Goal: Find specific page/section: Find specific page/section

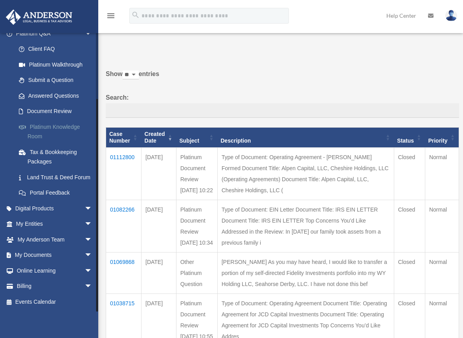
scroll to position [81, 0]
click at [39, 254] on link "My Documents arrow_drop_down" at bounding box center [55, 255] width 99 height 16
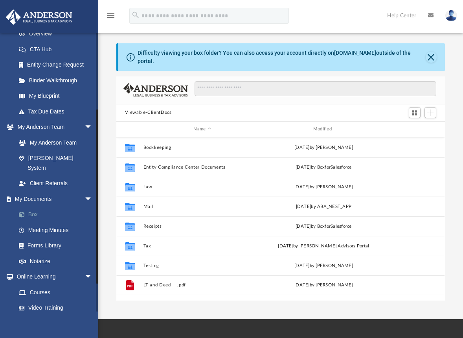
scroll to position [173, 323]
click at [46, 238] on link "Forms Library" at bounding box center [57, 246] width 93 height 16
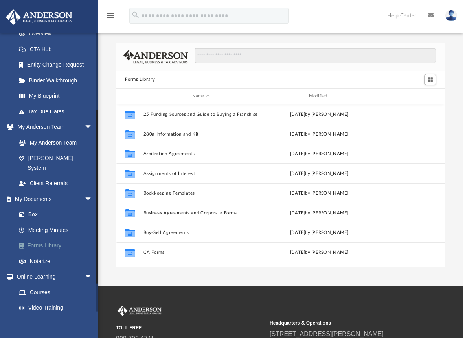
scroll to position [173, 323]
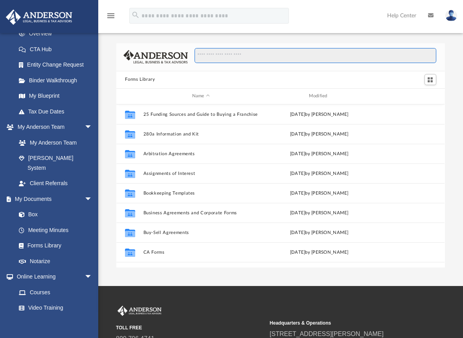
click at [225, 54] on input "Search files and folders" at bounding box center [316, 55] width 242 height 15
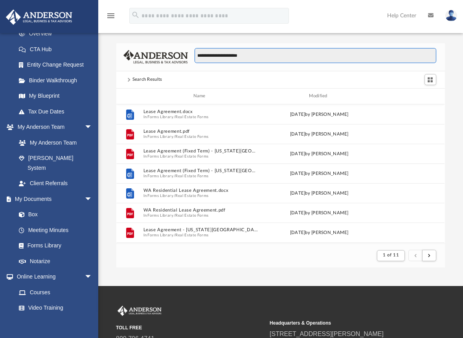
scroll to position [149, 323]
type input "**********"
